Goal: Information Seeking & Learning: Learn about a topic

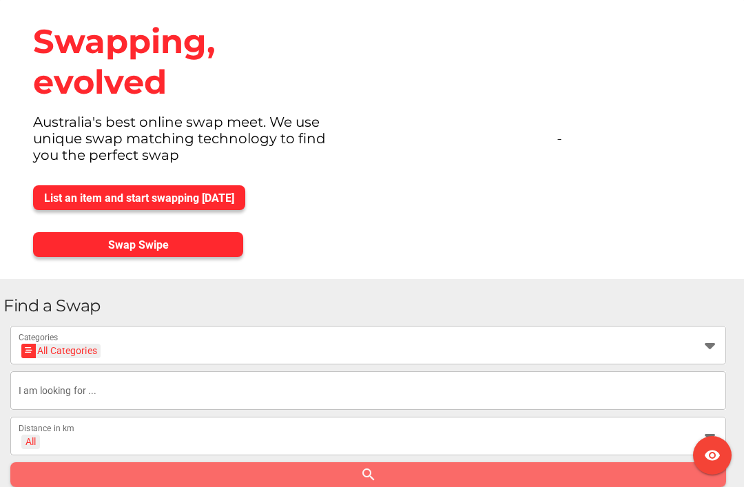
scroll to position [3, 0]
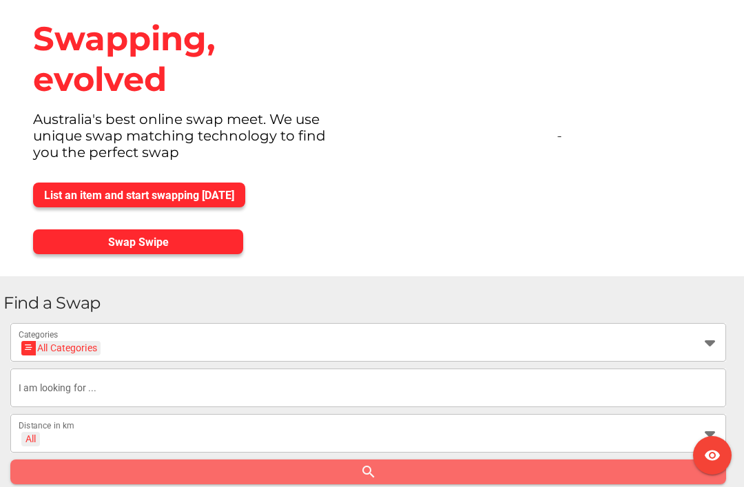
click at [124, 390] on input "text" at bounding box center [369, 388] width 700 height 39
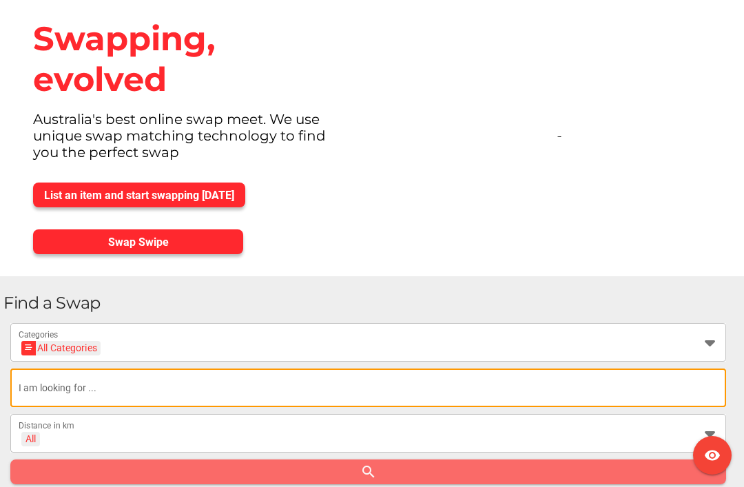
scroll to position [3, 0]
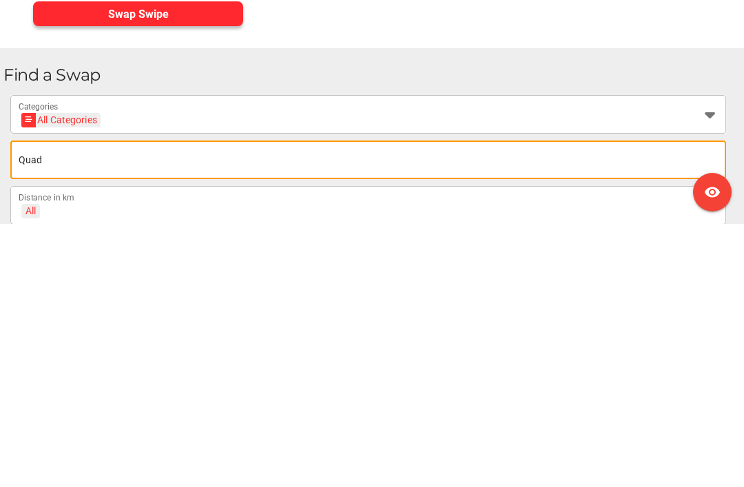
type input "Quad"
click at [84, 449] on div "All + All Distance in km" at bounding box center [356, 468] width 675 height 39
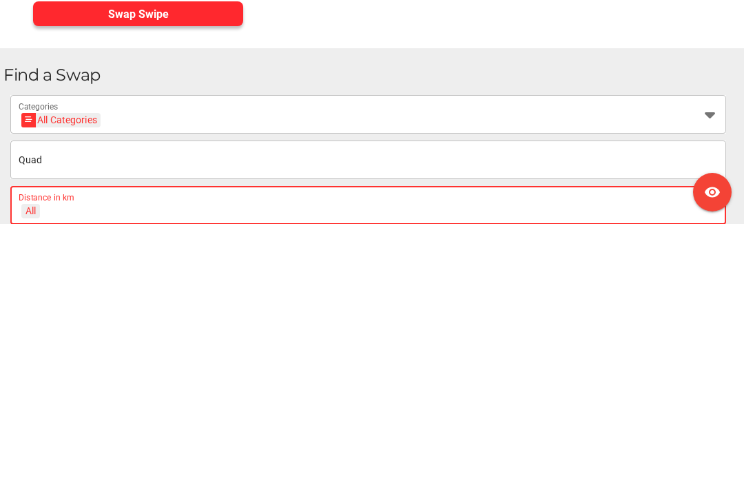
scroll to position [267, 0]
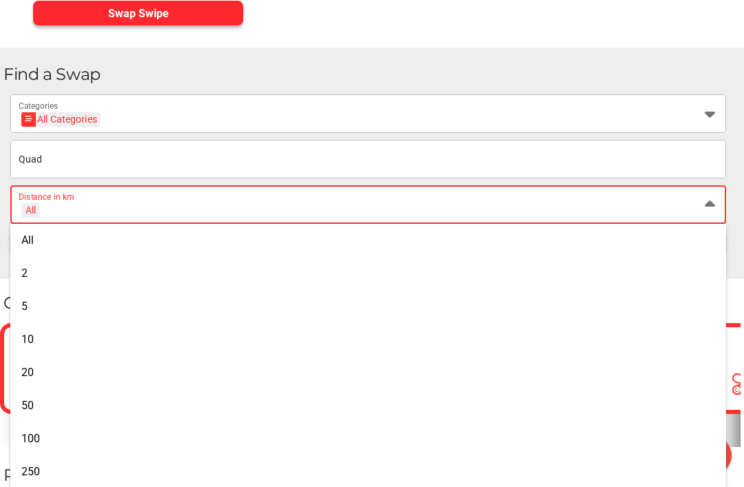
click at [94, 213] on div "All + All" at bounding box center [356, 213] width 675 height 22
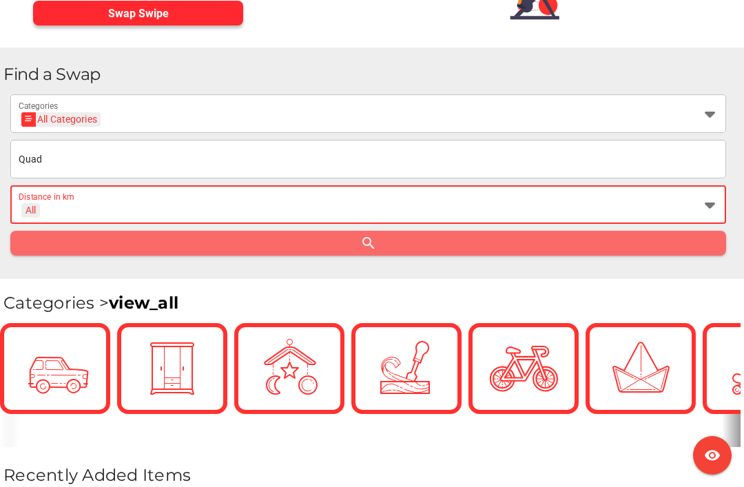
click at [77, 212] on div "All + All" at bounding box center [356, 213] width 675 height 22
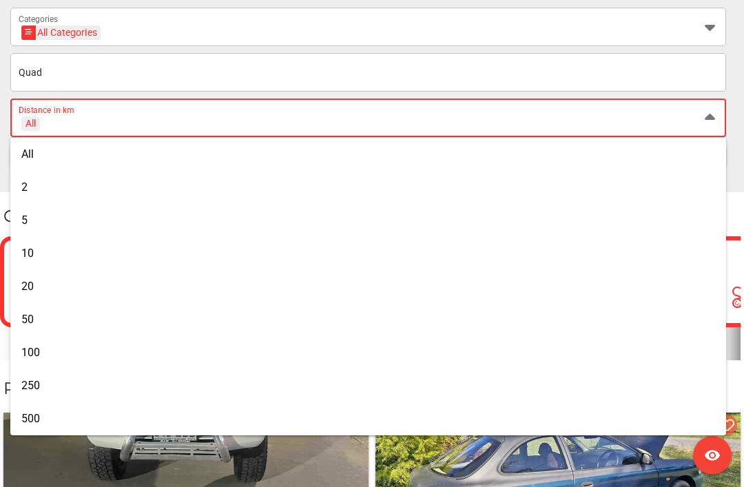
scroll to position [355, 0]
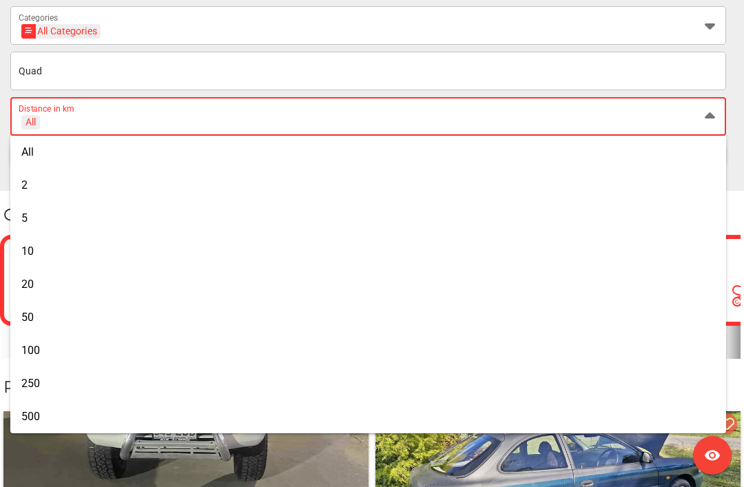
click at [34, 381] on span "250" at bounding box center [30, 383] width 19 height 13
type input "+ 250 km"
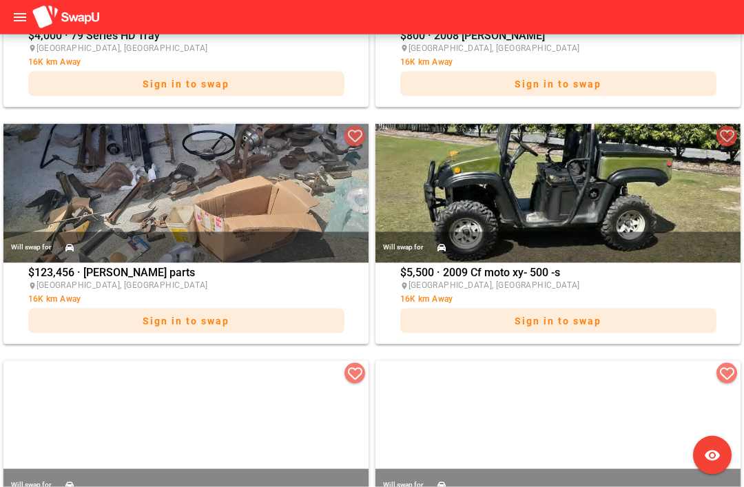
scroll to position [2289, 0]
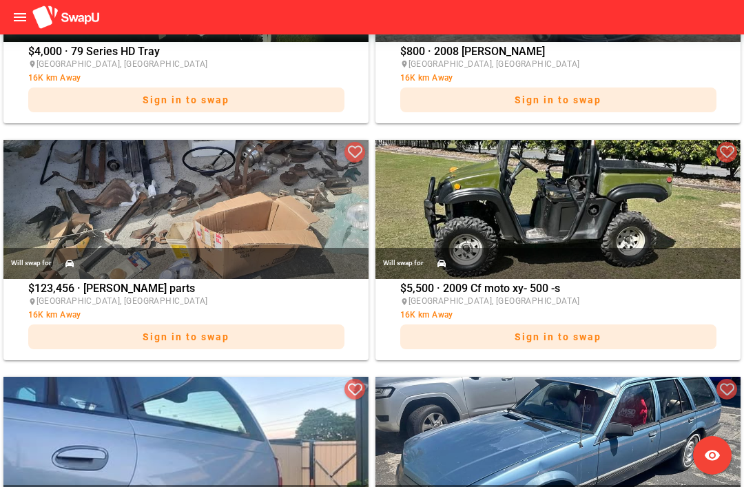
click at [639, 219] on img at bounding box center [558, 210] width 365 height 140
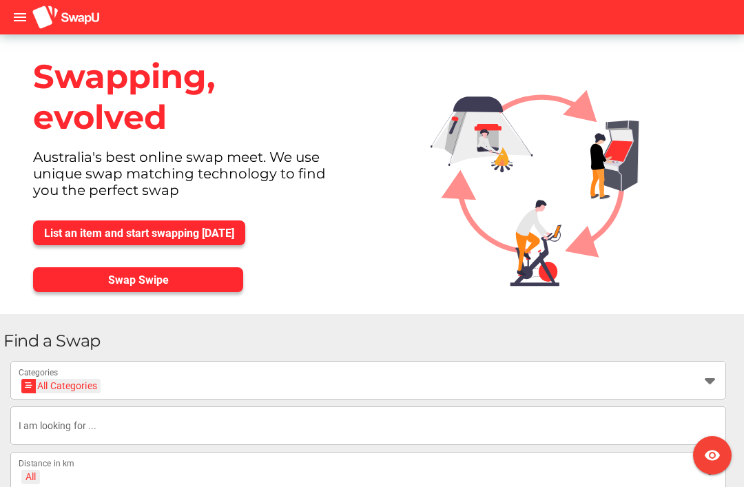
click at [709, 381] on icon at bounding box center [710, 380] width 17 height 17
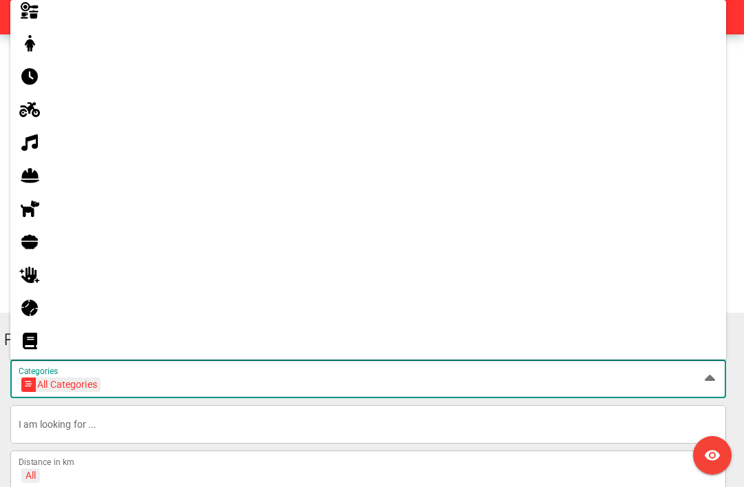
scroll to position [695, 0]
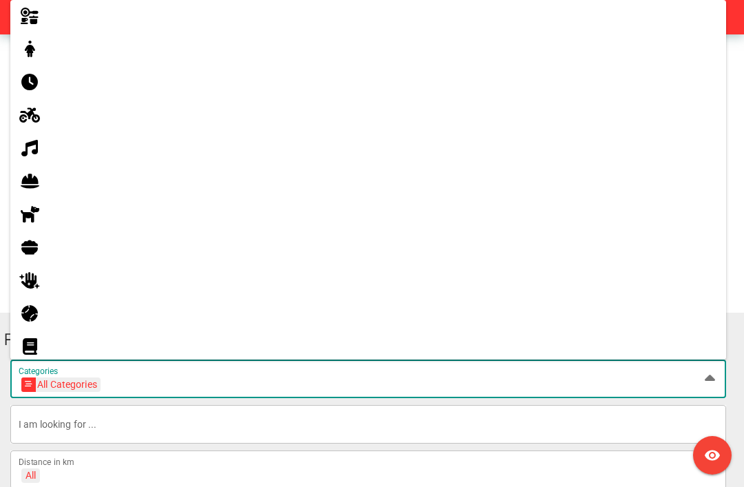
click at [31, 117] on icon at bounding box center [29, 115] width 17 height 17
type input "Motorbikes"
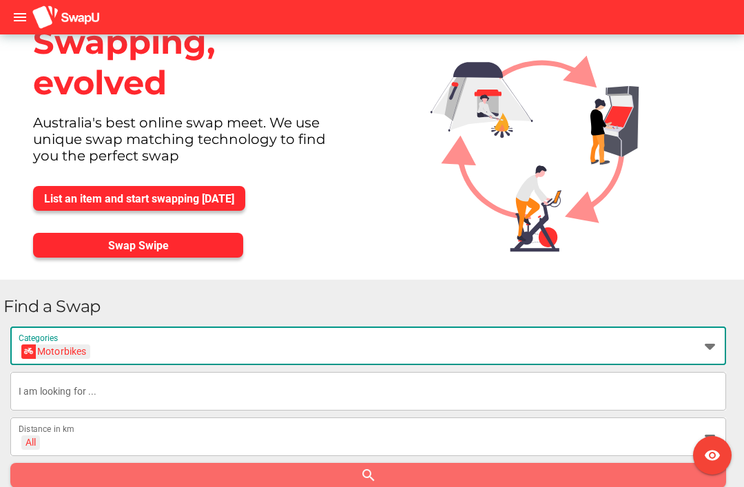
scroll to position [35, 0]
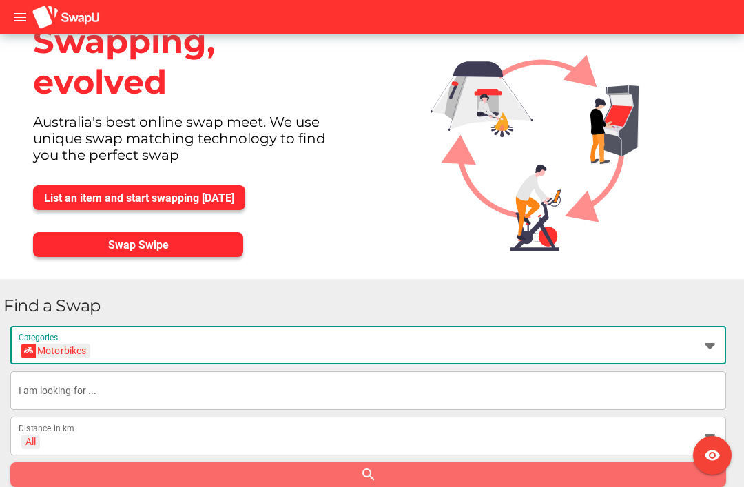
click at [103, 390] on input "text" at bounding box center [369, 390] width 700 height 39
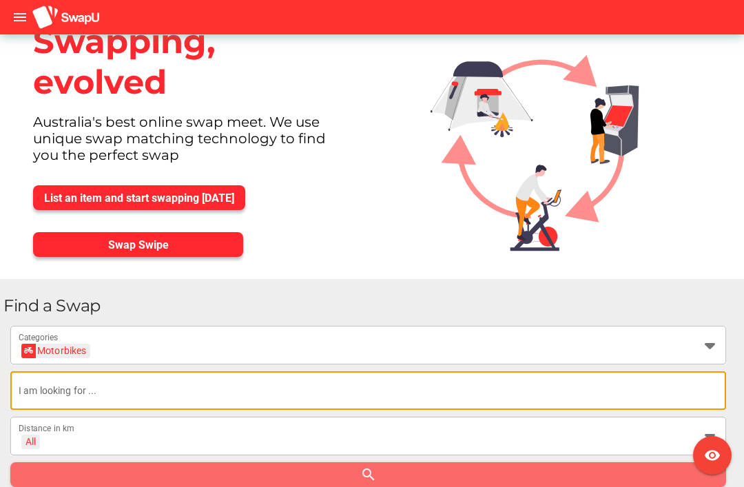
scroll to position [41, 0]
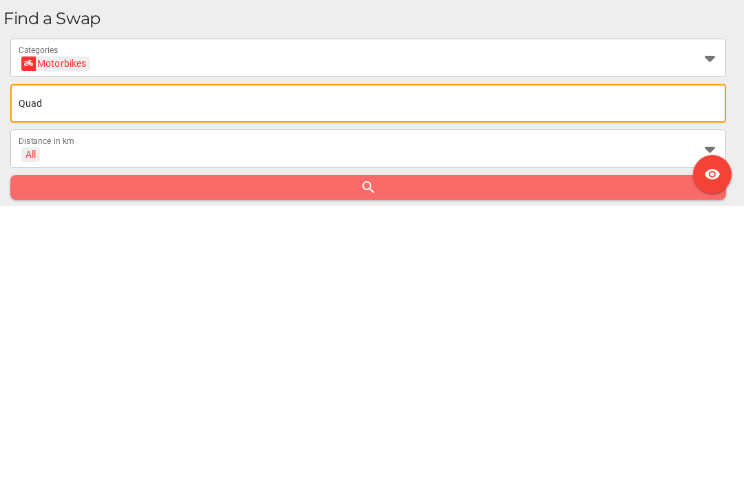
type input "Quad"
click at [29, 429] on div "All" at bounding box center [31, 435] width 10 height 12
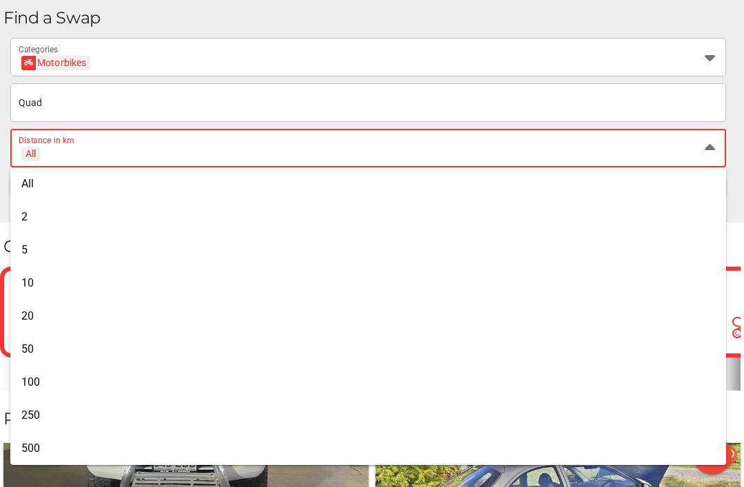
click at [30, 443] on span "500" at bounding box center [30, 448] width 19 height 13
type input "+ 500 km"
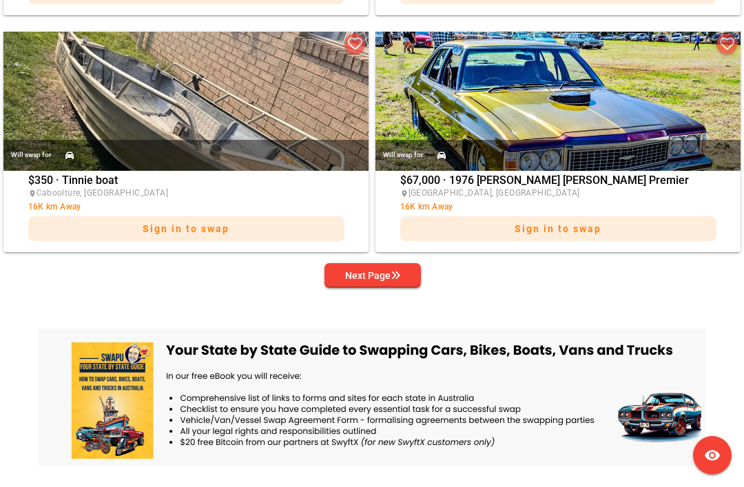
scroll to position [2878, 0]
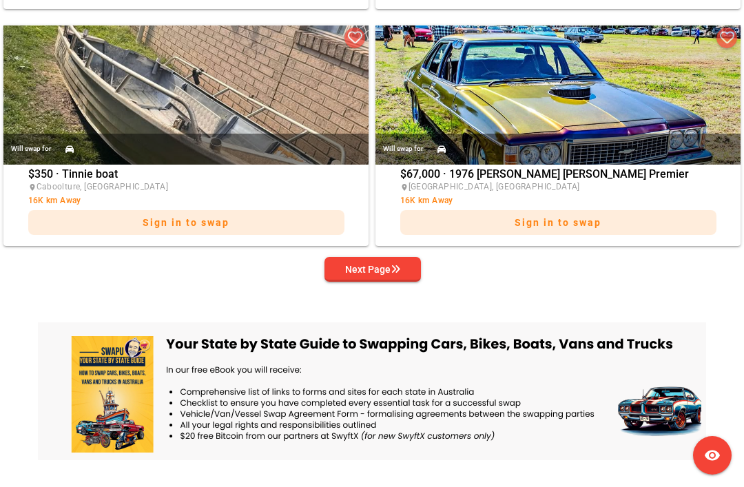
click at [384, 278] on div "Next Page" at bounding box center [372, 269] width 55 height 17
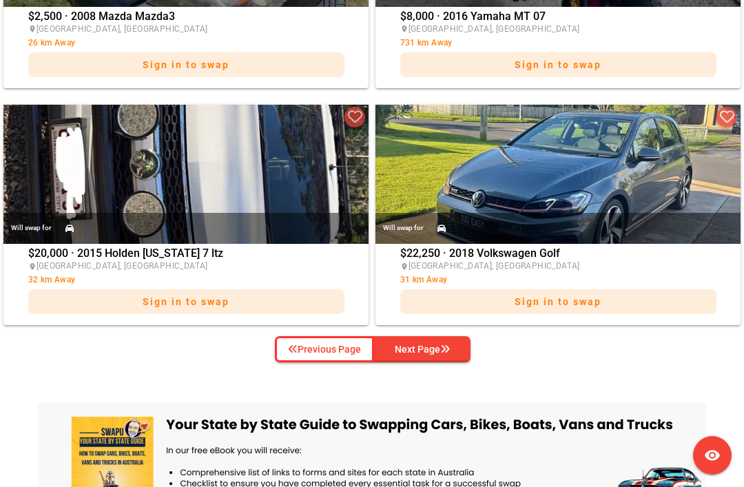
scroll to position [2800, 0]
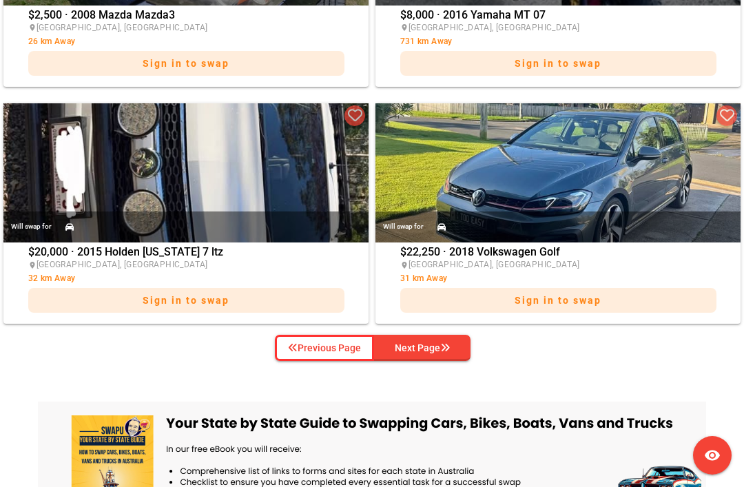
click at [435, 349] on div "Next Page" at bounding box center [422, 348] width 55 height 17
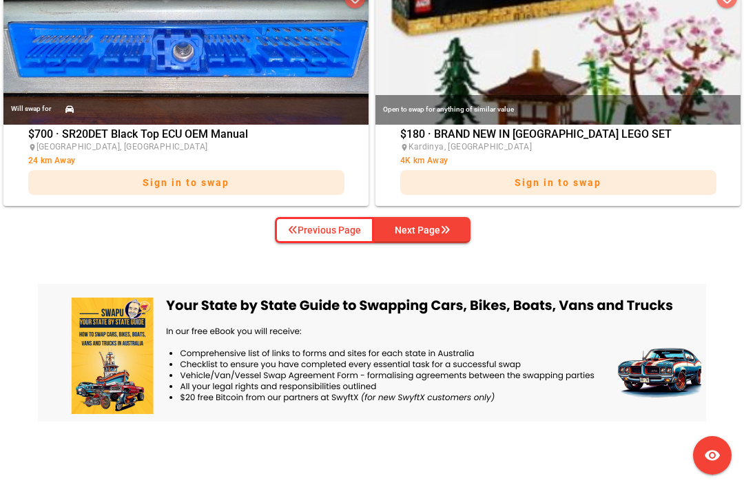
scroll to position [2920, 0]
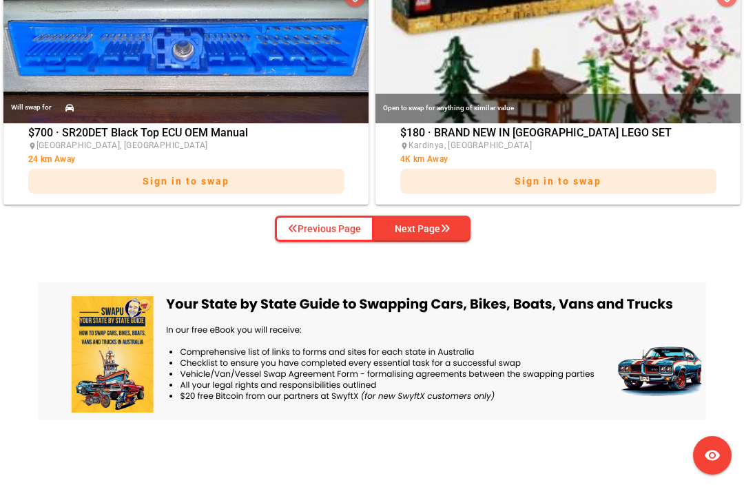
click at [435, 236] on div "Next Page" at bounding box center [422, 229] width 55 height 17
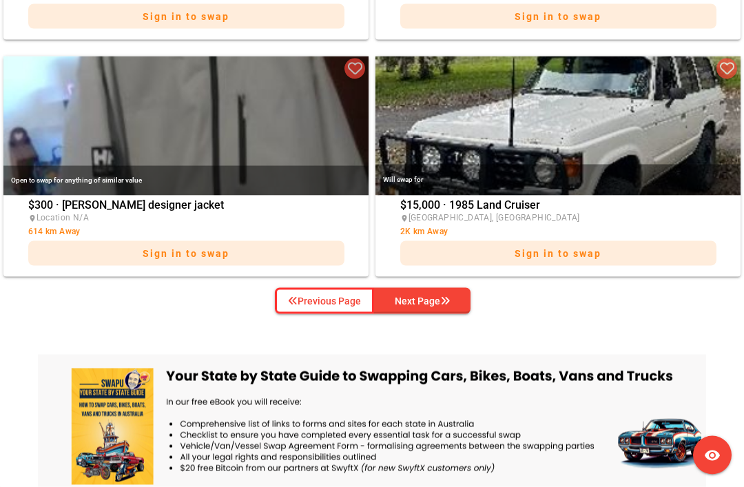
scroll to position [2849, 0]
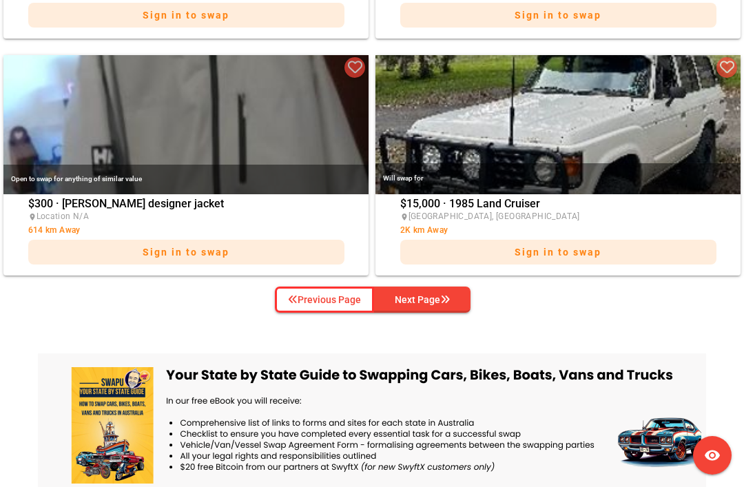
click at [452, 303] on span "Next Page" at bounding box center [422, 299] width 74 height 21
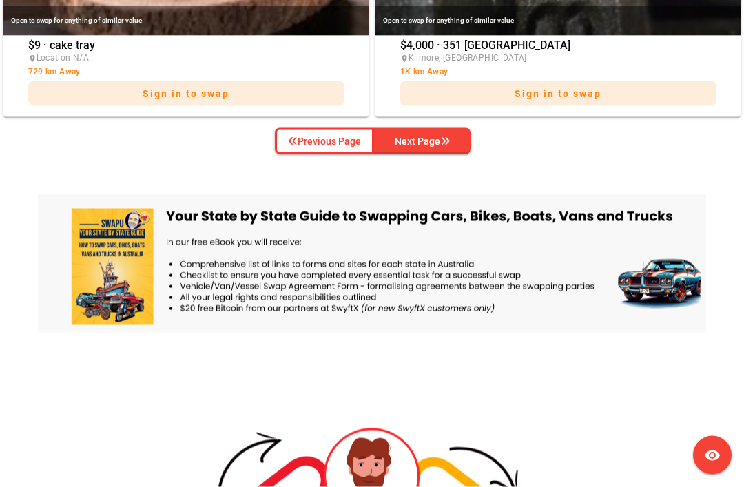
scroll to position [3008, 0]
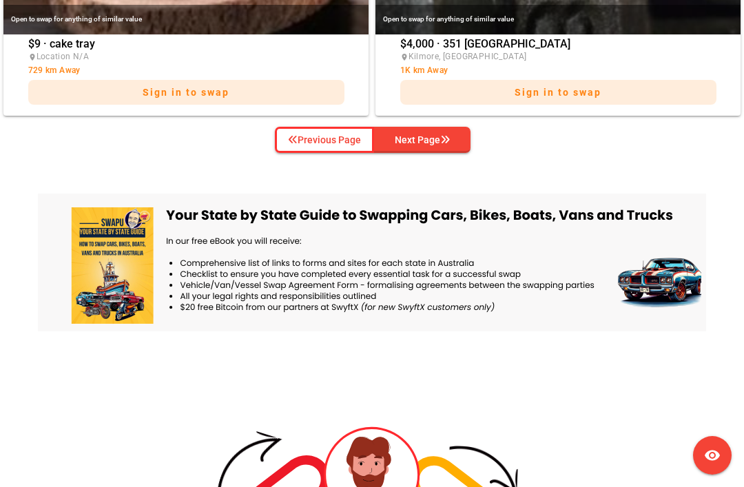
click at [438, 147] on div "Next Page" at bounding box center [422, 140] width 55 height 17
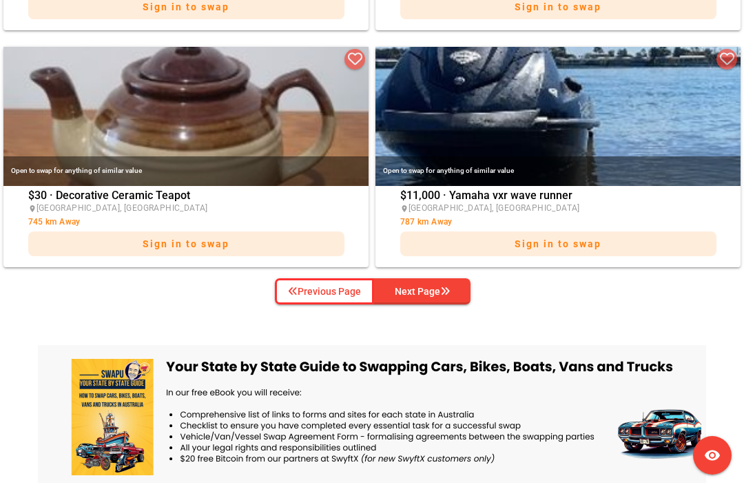
scroll to position [2858, 0]
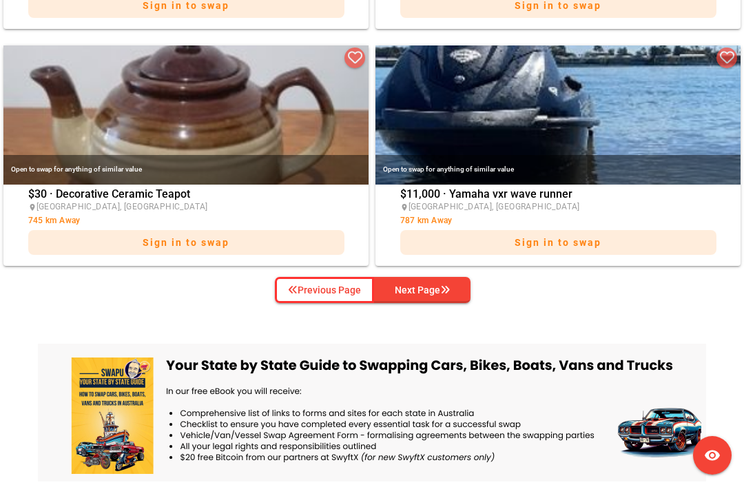
click at [435, 292] on div "Next Page" at bounding box center [422, 290] width 55 height 17
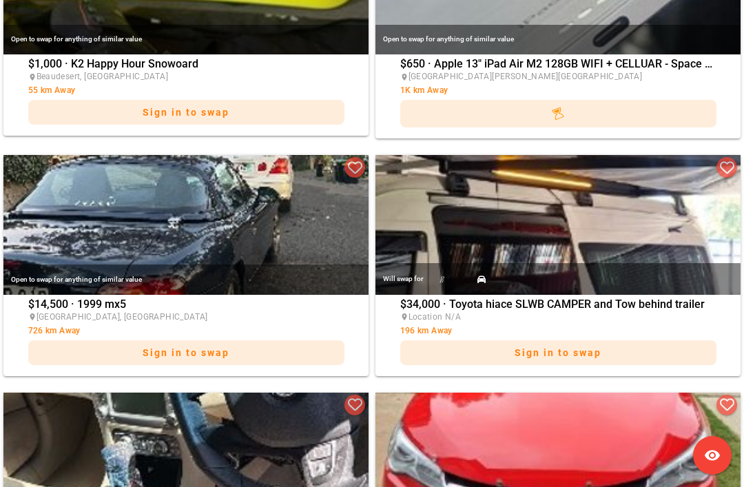
scroll to position [2040, 0]
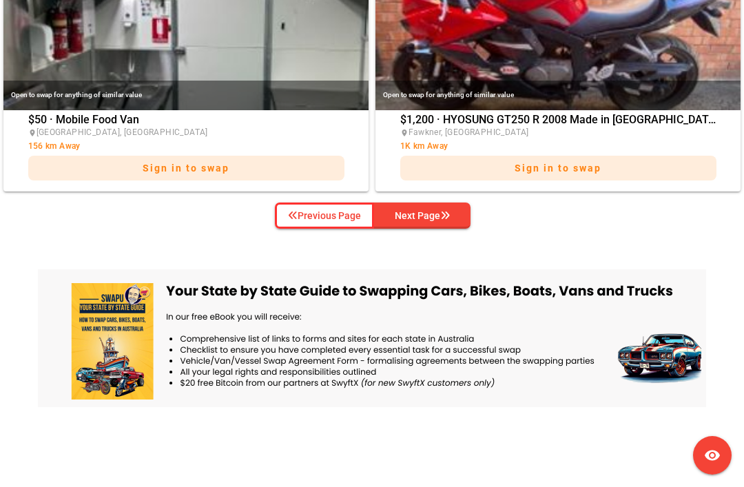
click at [438, 218] on div "Next Page" at bounding box center [422, 215] width 55 height 17
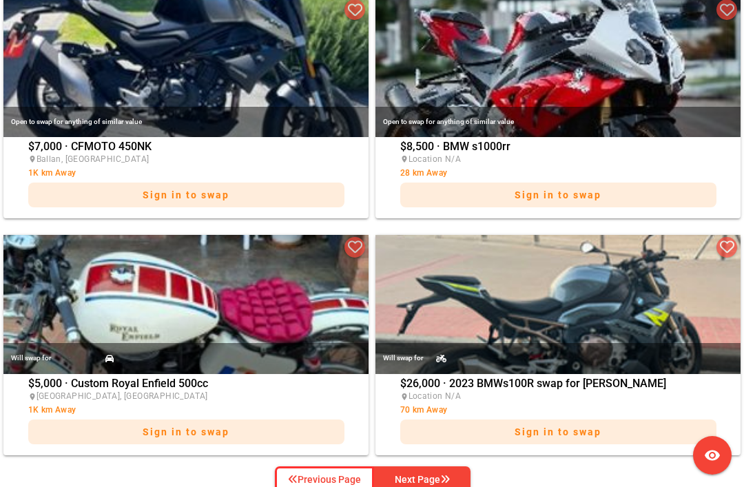
scroll to position [2669, 0]
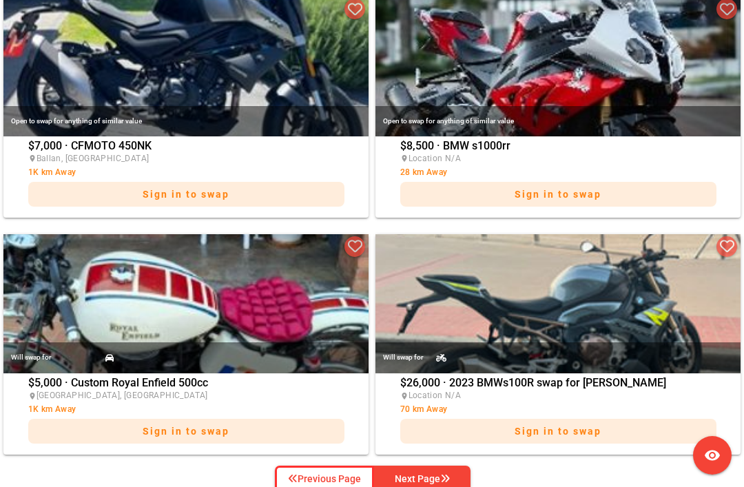
click at [469, 485] on button "Next Page" at bounding box center [422, 479] width 96 height 26
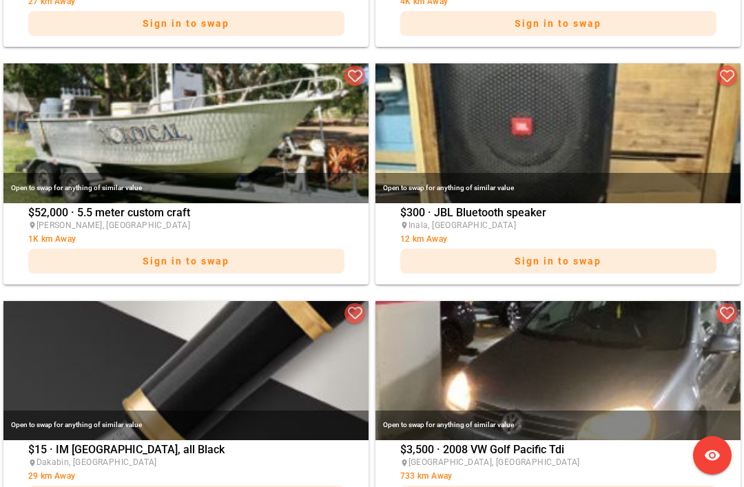
scroll to position [1653, 0]
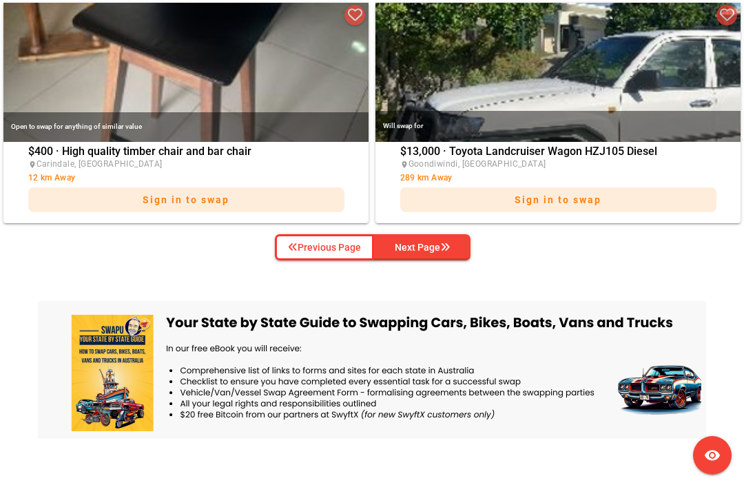
click at [438, 245] on div "Next Page" at bounding box center [422, 247] width 55 height 17
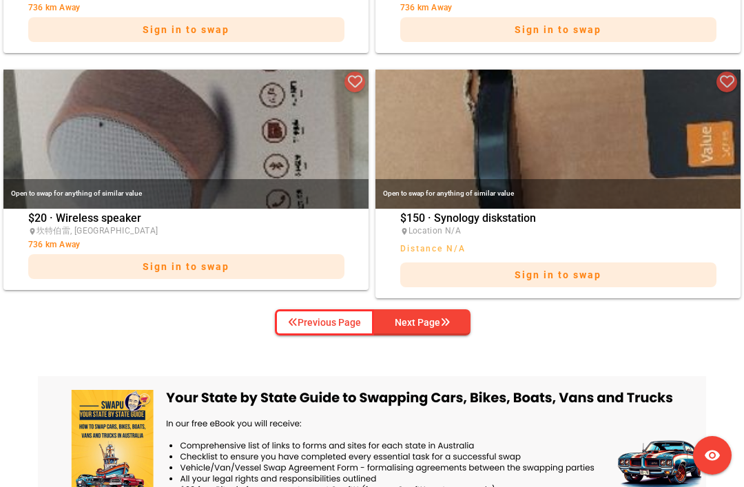
scroll to position [2835, 0]
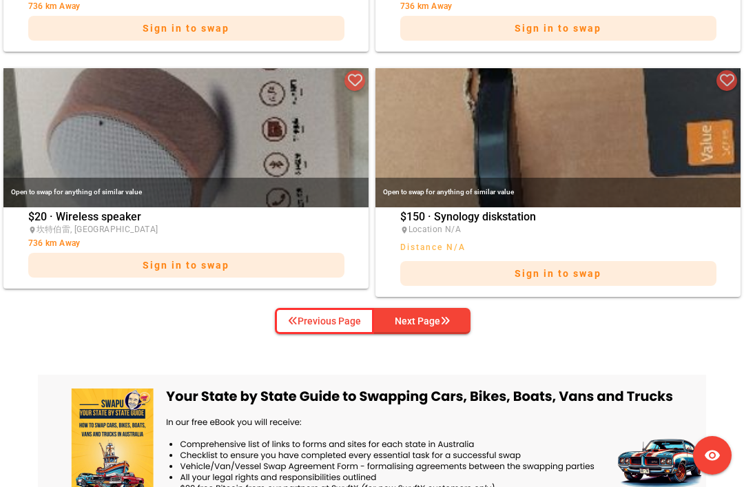
click at [450, 328] on div "Next Page" at bounding box center [422, 321] width 55 height 17
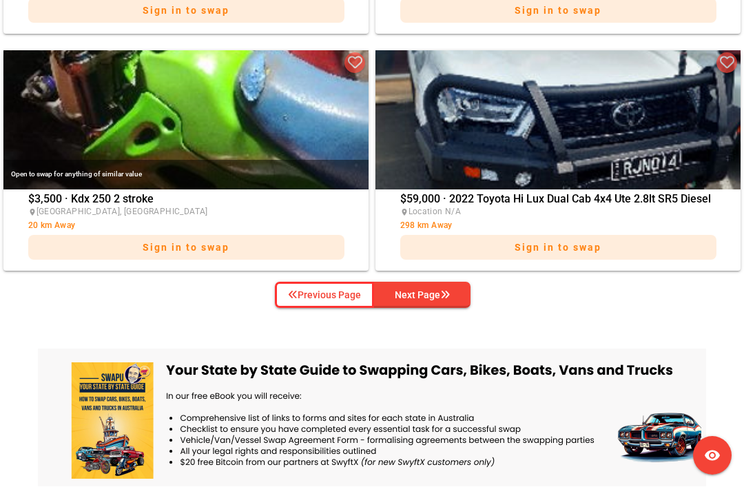
scroll to position [2903, 0]
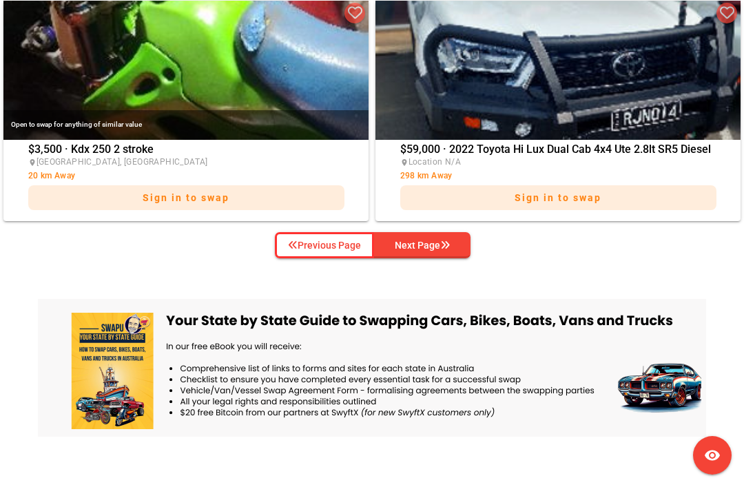
click at [450, 245] on icon "button" at bounding box center [445, 246] width 10 height 10
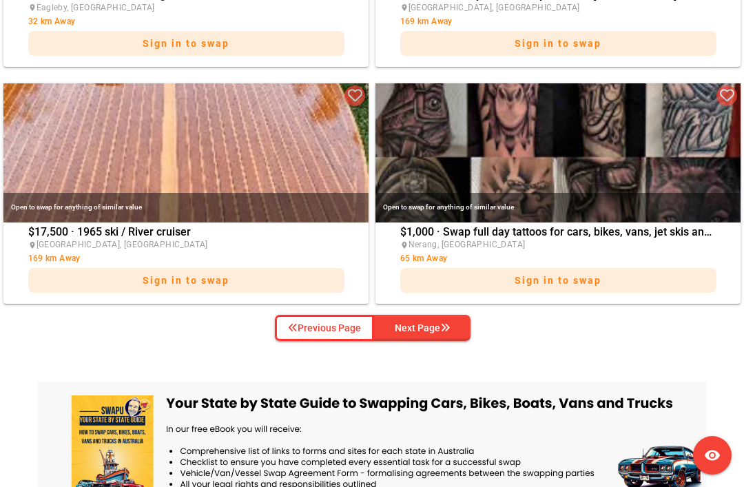
scroll to position [2821, 0]
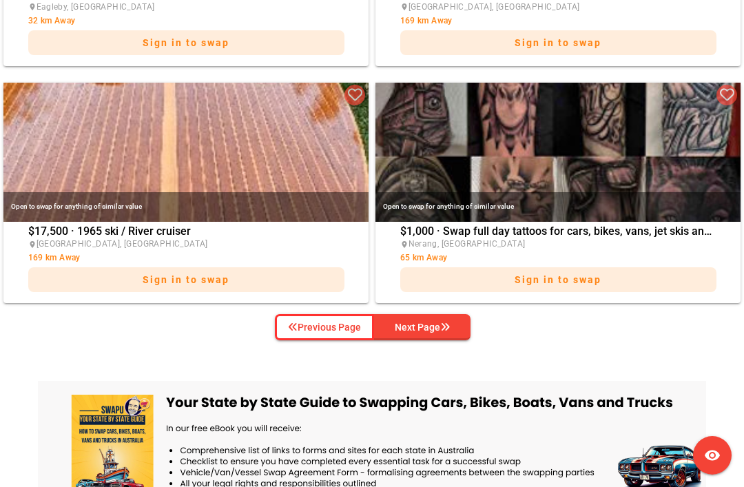
click at [453, 330] on span "Next Page" at bounding box center [422, 327] width 74 height 21
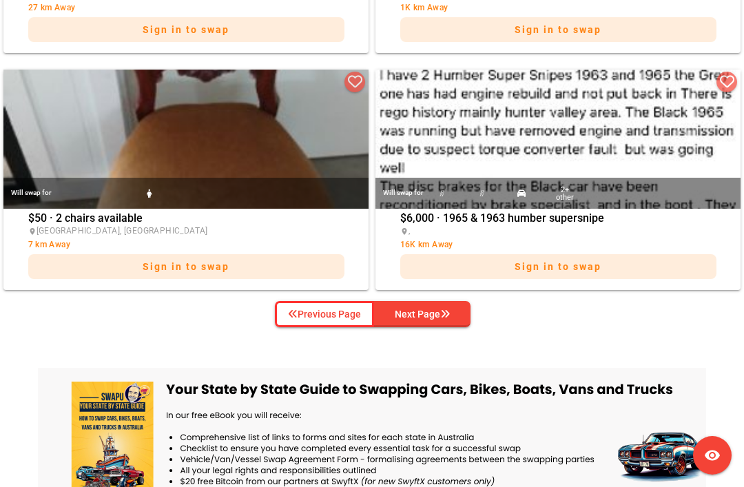
scroll to position [2822, 0]
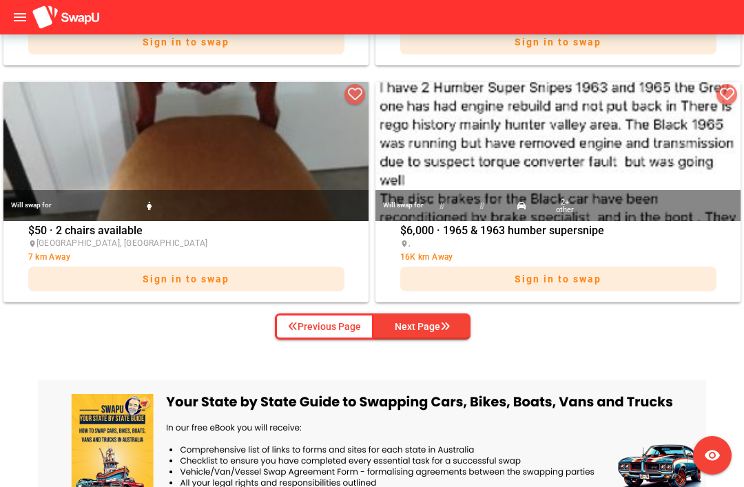
click at [447, 330] on icon "button" at bounding box center [445, 327] width 10 height 10
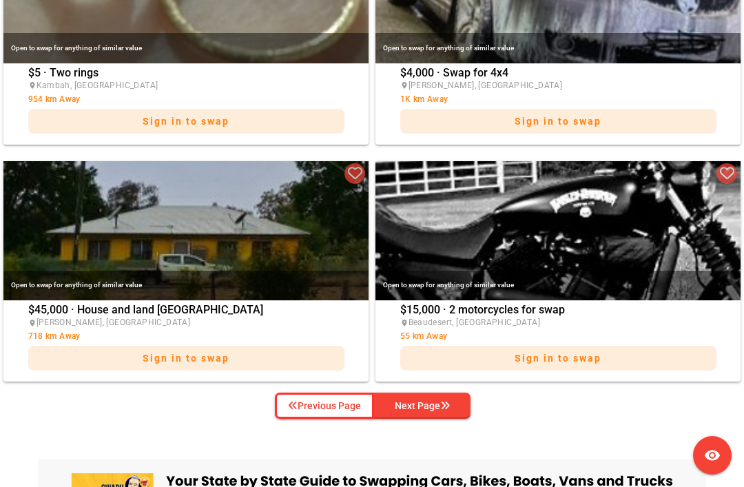
scroll to position [2745, 0]
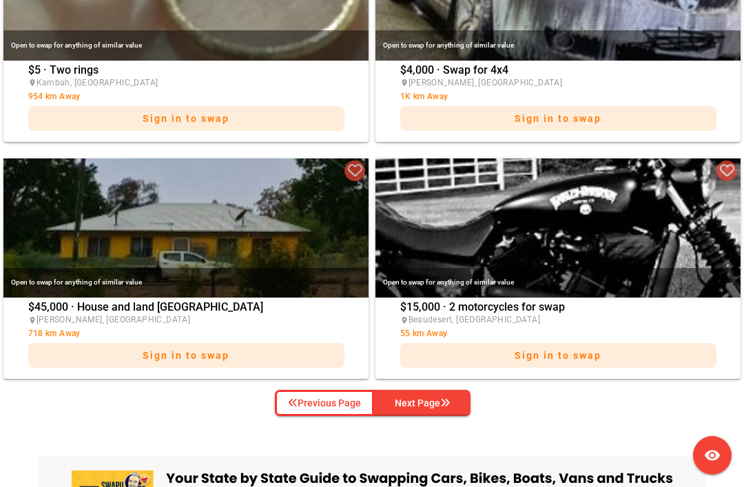
click at [442, 414] on button "Next Page" at bounding box center [422, 403] width 96 height 26
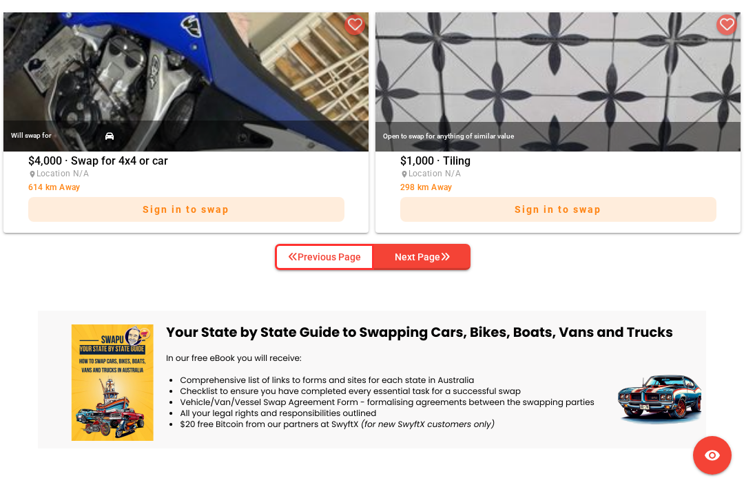
scroll to position [2892, 0]
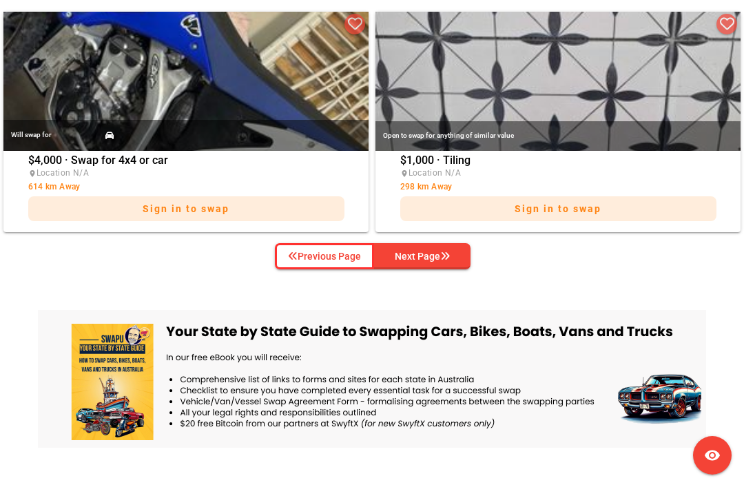
click at [447, 261] on icon "button" at bounding box center [445, 257] width 10 height 10
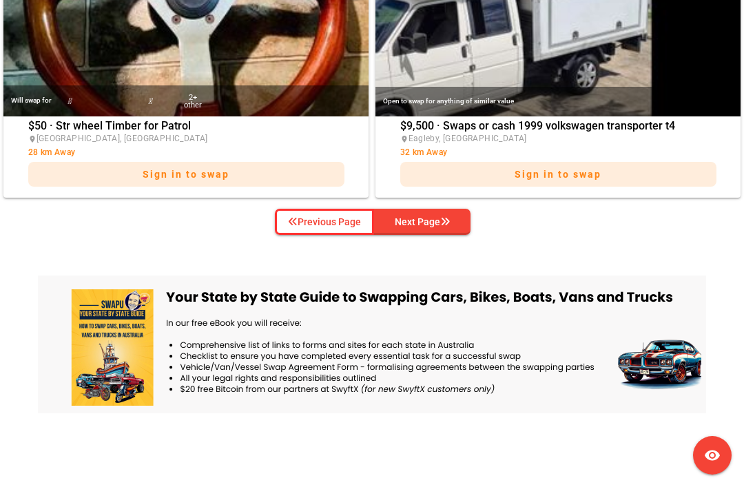
scroll to position [2933, 0]
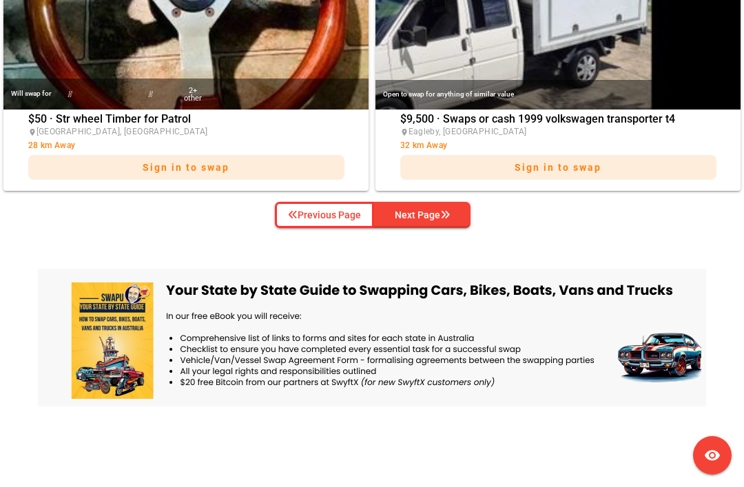
click at [429, 218] on div "Next Page" at bounding box center [422, 215] width 55 height 17
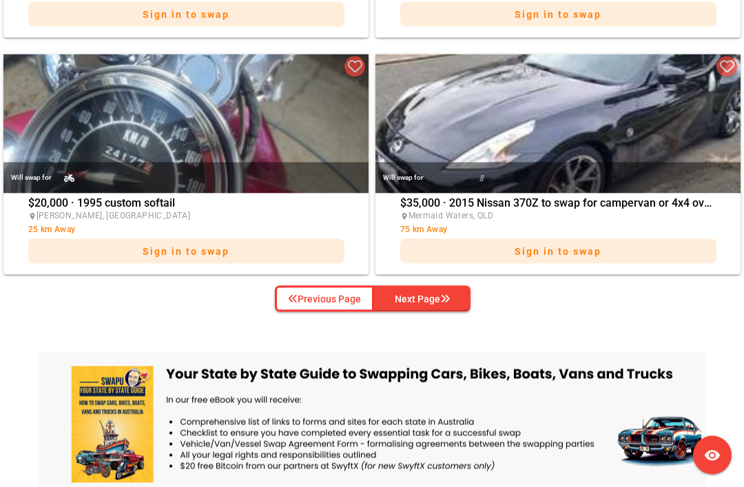
scroll to position [2854, 0]
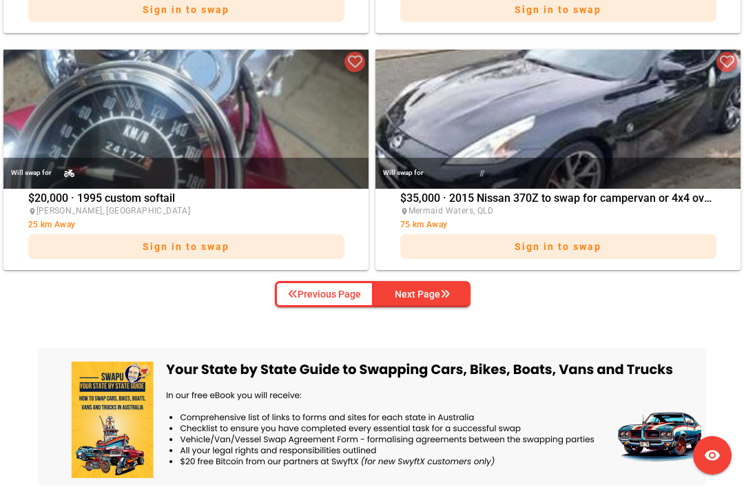
click at [448, 297] on icon "button" at bounding box center [445, 294] width 10 height 10
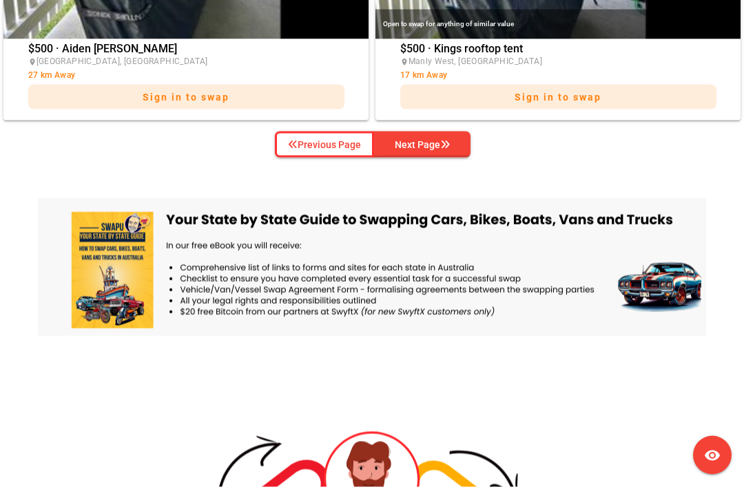
scroll to position [3030, 0]
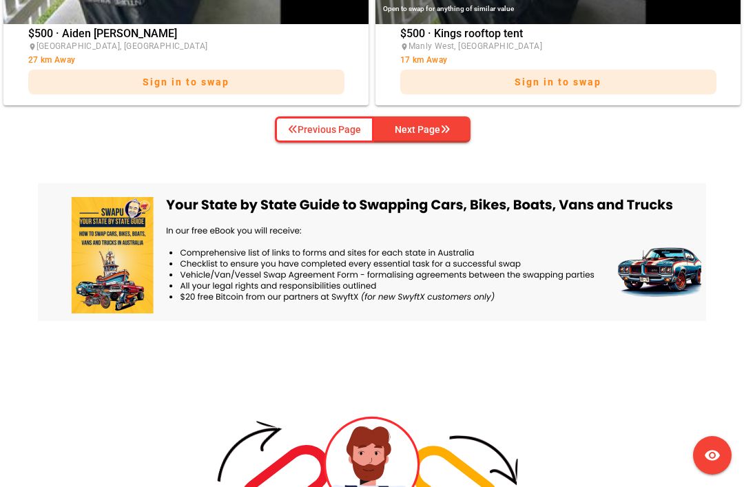
click at [436, 130] on div "Next Page" at bounding box center [422, 129] width 55 height 17
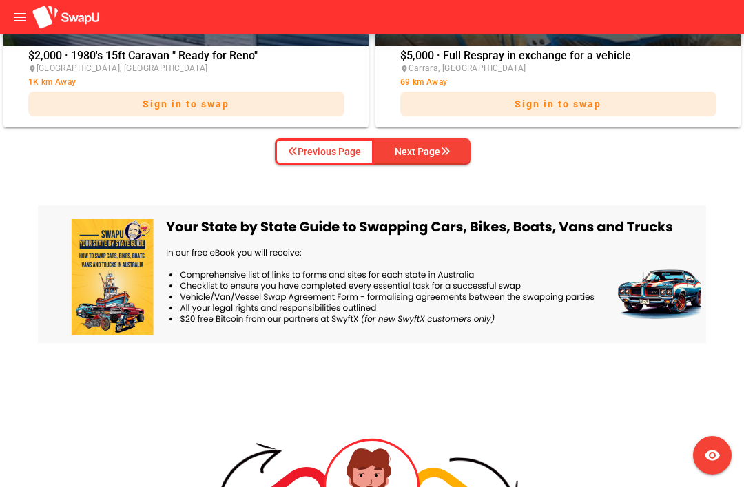
scroll to position [2931, 0]
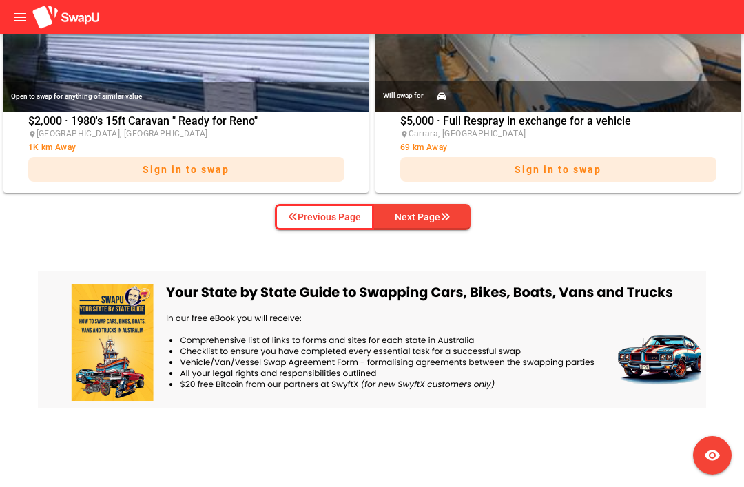
click at [430, 219] on div "Next Page" at bounding box center [422, 217] width 55 height 17
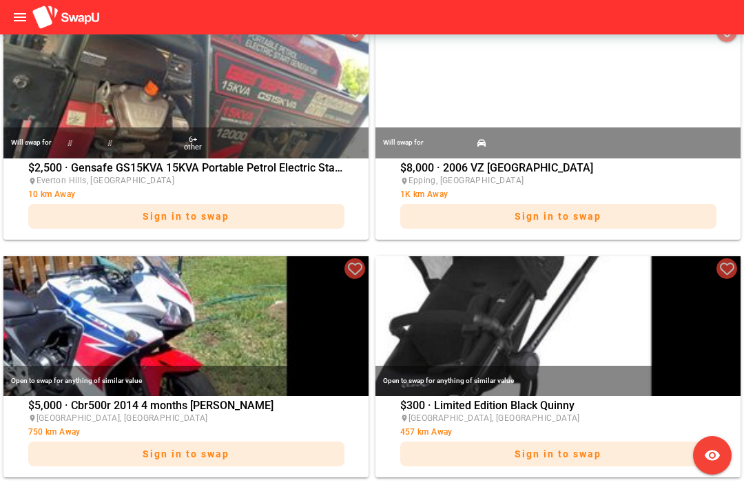
scroll to position [185, 0]
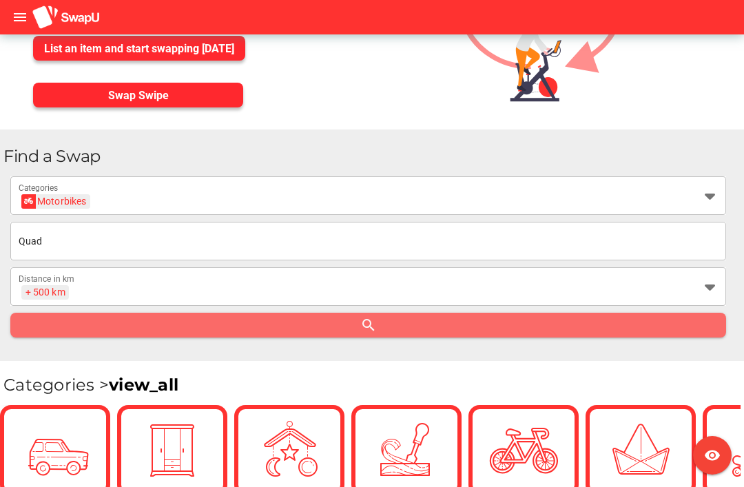
click at [68, 245] on input "Quad" at bounding box center [369, 241] width 700 height 39
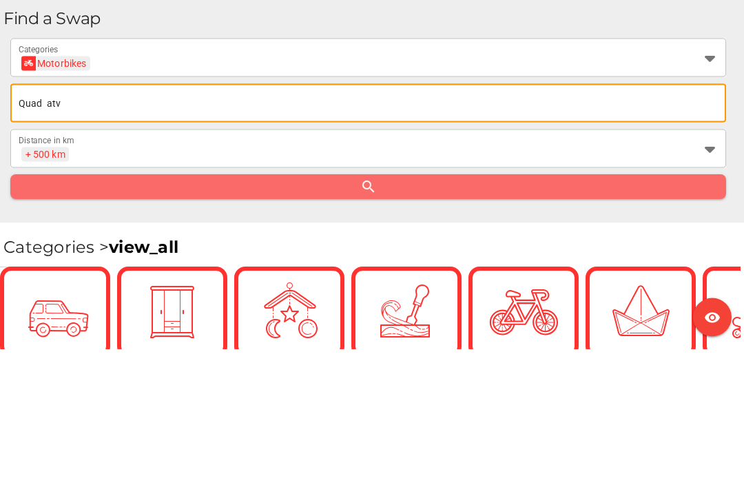
type input "Quad atv"
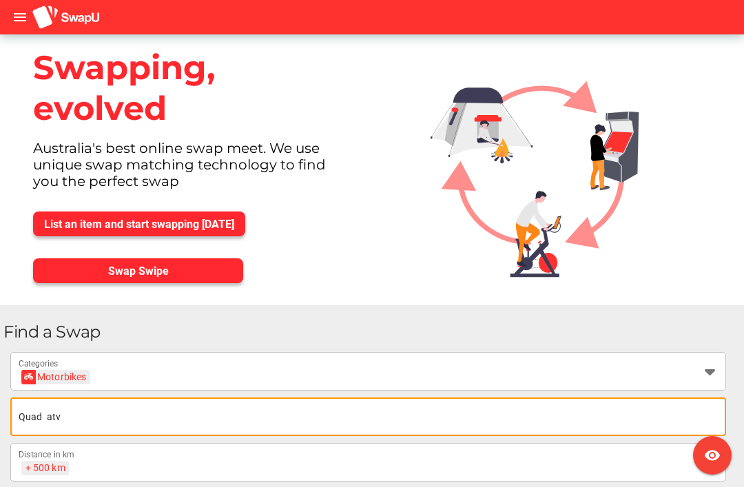
scroll to position [0, 0]
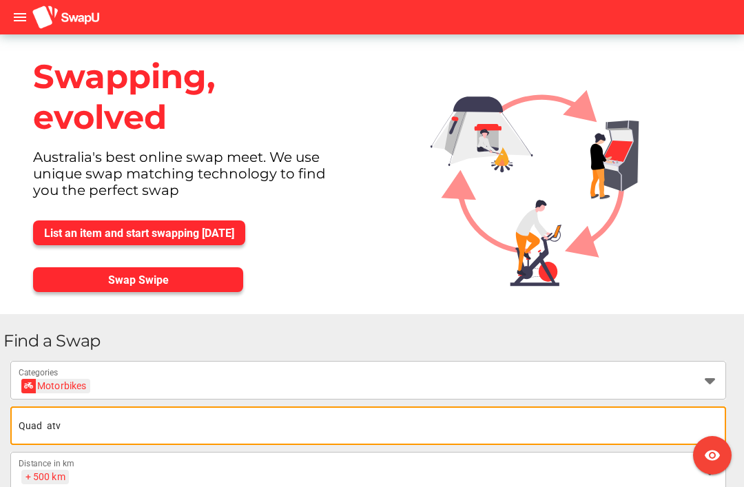
click at [702, 86] on div at bounding box center [546, 174] width 342 height 280
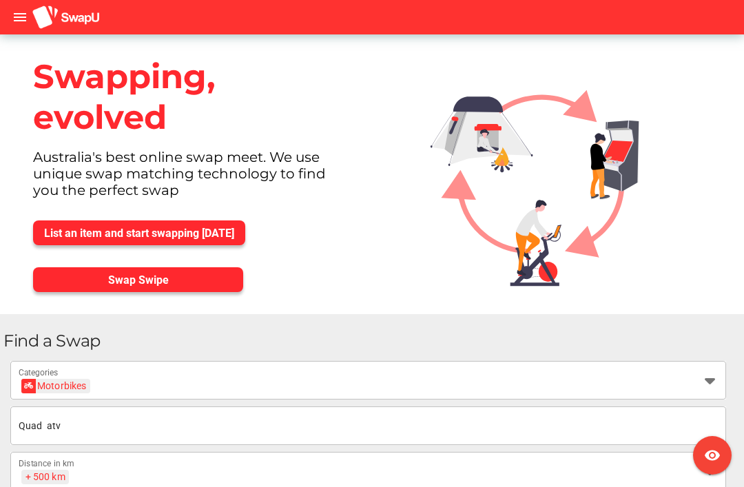
click at [79, 379] on div "Motorbikes" at bounding box center [56, 386] width 61 height 14
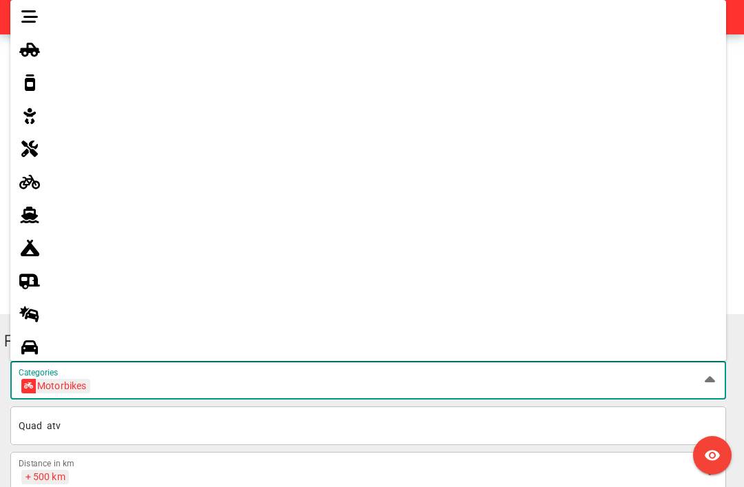
click at [99, 387] on div "Motorbikes Motorbikes" at bounding box center [356, 389] width 675 height 22
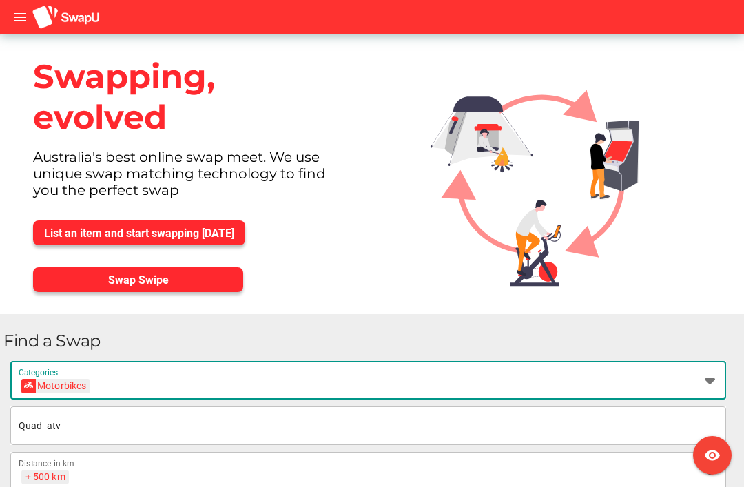
click at [79, 383] on div "Motorbikes" at bounding box center [56, 386] width 61 height 14
